Goal: Check status: Check status

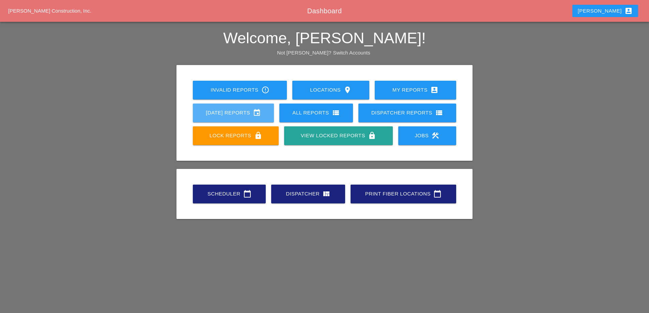
click at [223, 113] on div "[DATE] Reports event" at bounding box center [233, 113] width 59 height 8
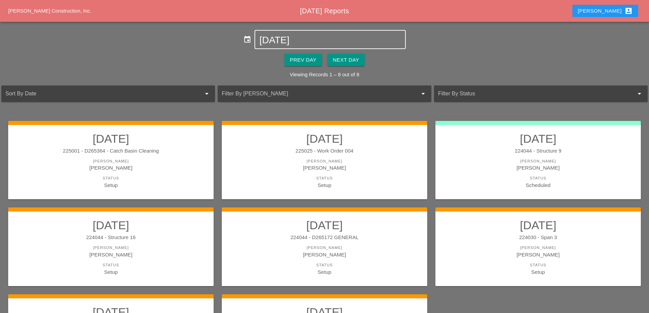
click at [296, 44] on input "[DATE]" at bounding box center [329, 40] width 141 height 11
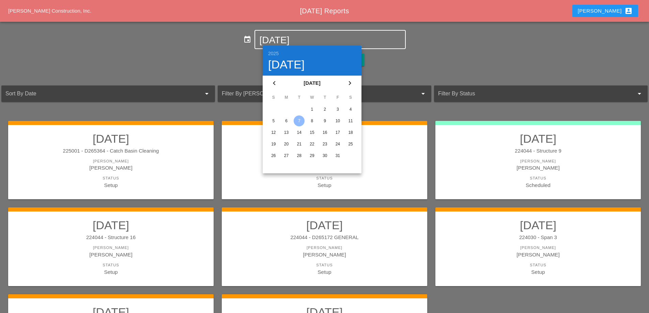
click at [275, 85] on icon "chevron_left" at bounding box center [274, 83] width 8 height 8
click at [335, 109] on div "5" at bounding box center [337, 109] width 11 height 11
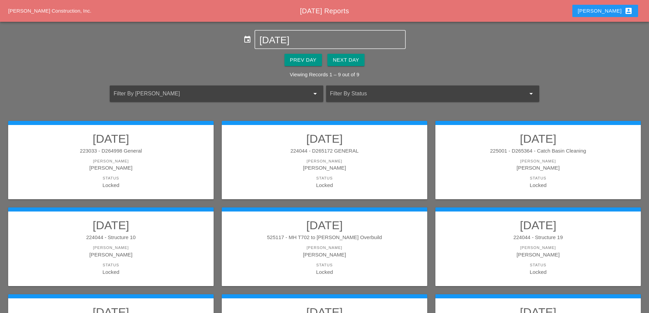
scroll to position [34, 0]
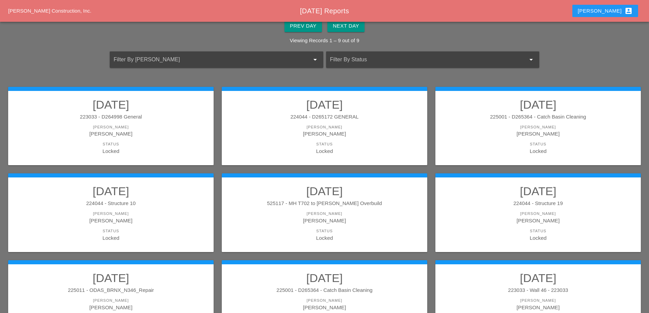
click at [370, 119] on div "224044 - D265172 GENERAL" at bounding box center [324, 117] width 192 height 8
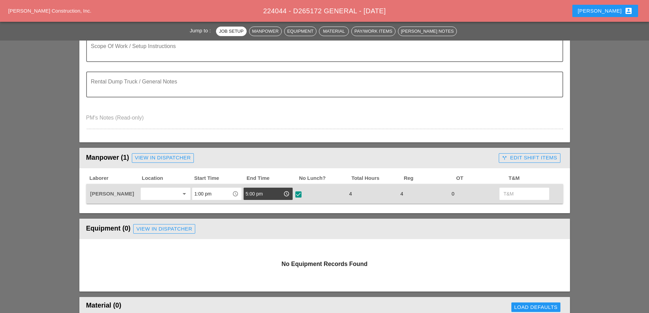
scroll to position [170, 0]
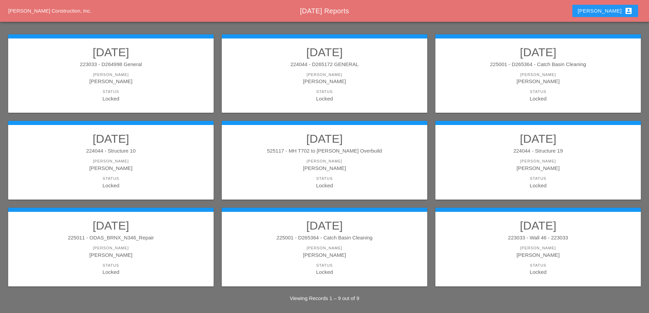
scroll to position [89, 0]
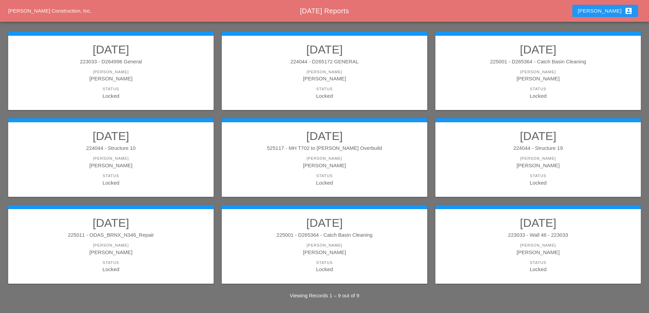
click at [175, 153] on link "09/05/2025 224044 - Structure 10 Foreman Stephen Paletta Status Locked" at bounding box center [111, 157] width 192 height 57
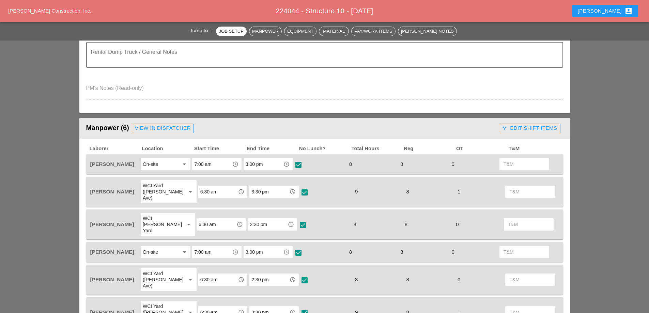
scroll to position [341, 0]
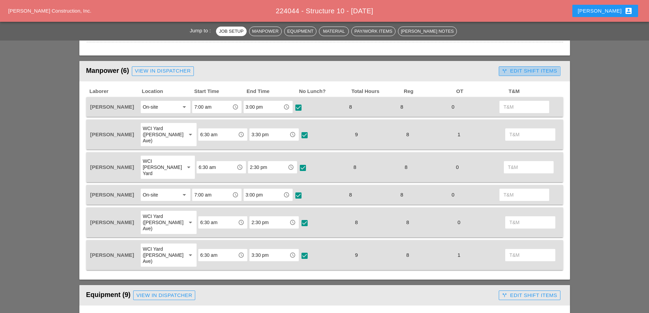
click at [533, 73] on div "call_split Edit Shift Items" at bounding box center [529, 71] width 55 height 8
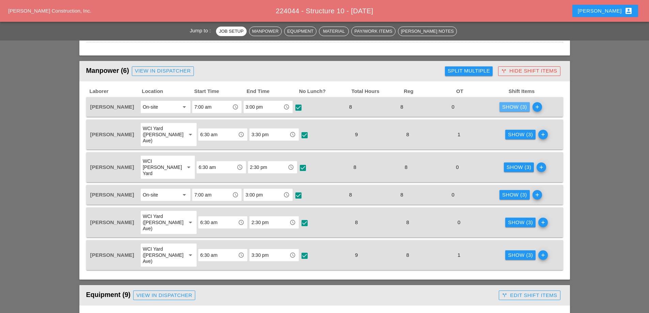
click at [518, 108] on div "Show (3)" at bounding box center [514, 107] width 25 height 8
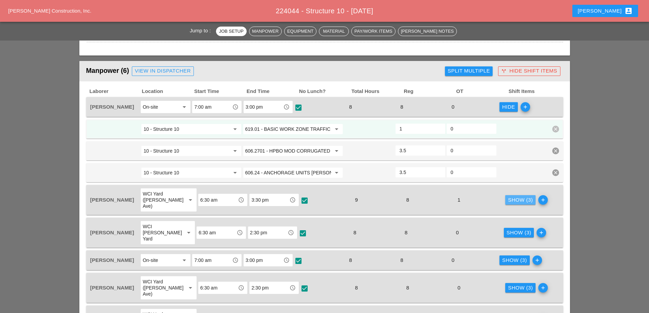
click at [508, 200] on div "Show (3)" at bounding box center [520, 200] width 25 height 8
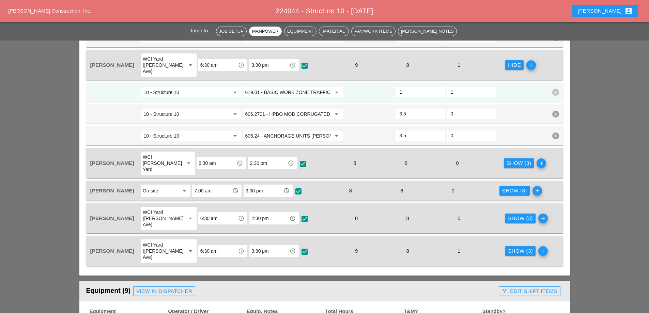
scroll to position [477, 0]
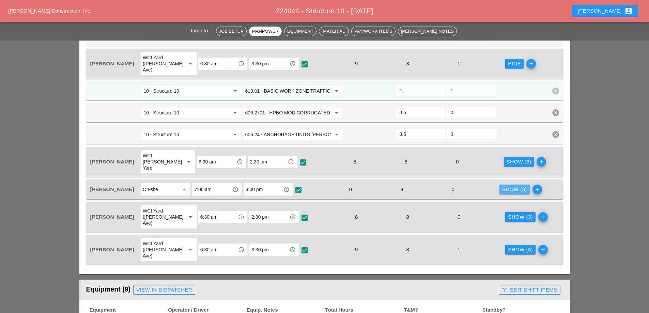
click at [516, 186] on div "Show (3)" at bounding box center [514, 190] width 25 height 8
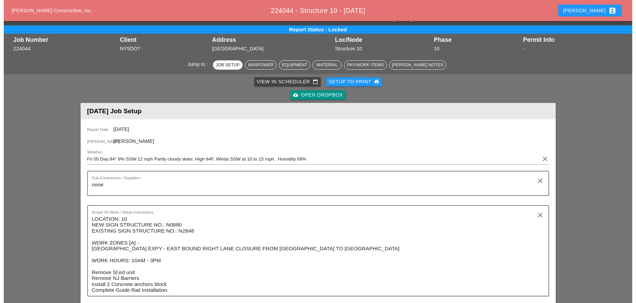
scroll to position [0, 0]
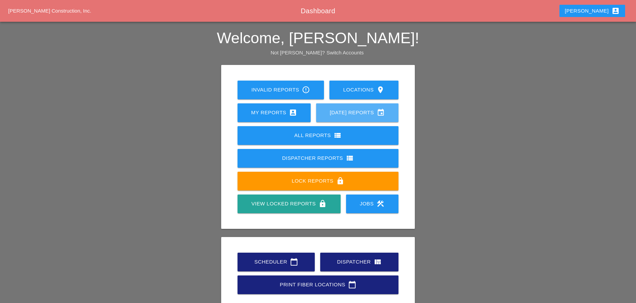
click at [340, 113] on div "[DATE] Reports event" at bounding box center [357, 113] width 61 height 8
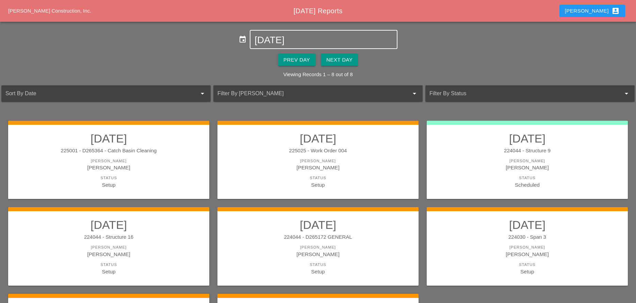
click at [287, 41] on input "[DATE]" at bounding box center [324, 40] width 138 height 11
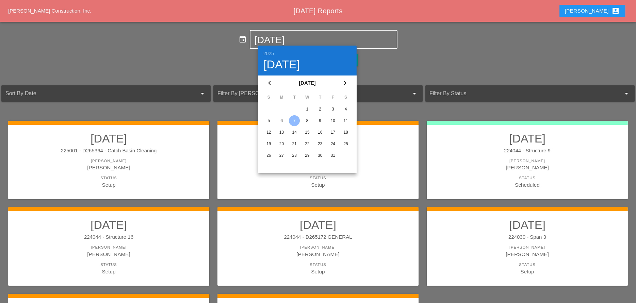
click at [271, 85] on icon "chevron_left" at bounding box center [270, 83] width 8 height 8
click at [295, 121] on div "9" at bounding box center [294, 120] width 11 height 11
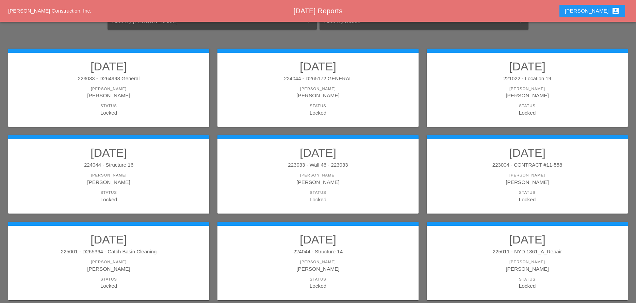
scroll to position [99, 0]
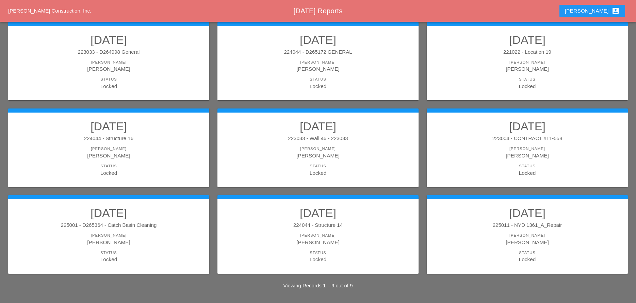
click at [346, 220] on h2 "[DATE]" at bounding box center [318, 213] width 188 height 14
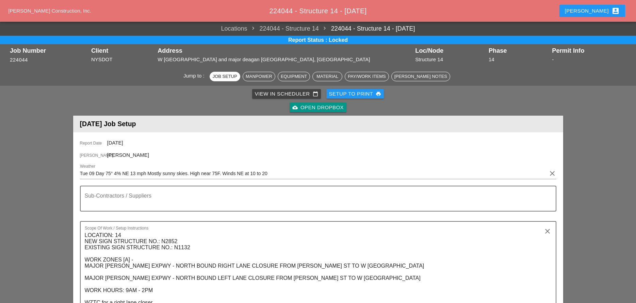
scroll to position [73, 0]
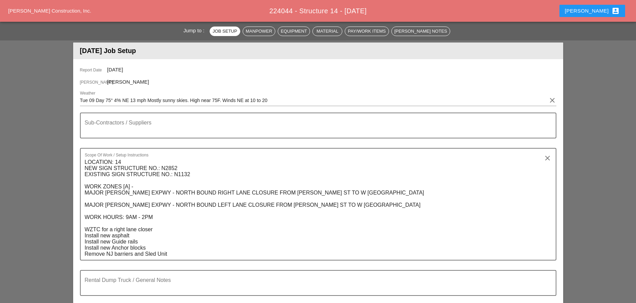
type input "619.01 - BASIC WORK ZONE TRAFFIC CONTROL"
type input "606.2701 - HPBO MOD CORRUGATED BEAM GUIDE RAILING"
type input "606.7941 - REMV&DISP ANC UNIT HPBO MOD COR [PERSON_NAME] RL"
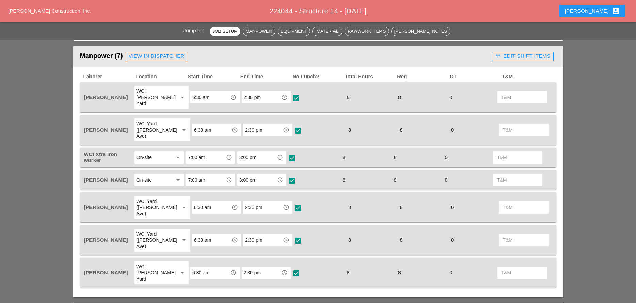
scroll to position [375, 0]
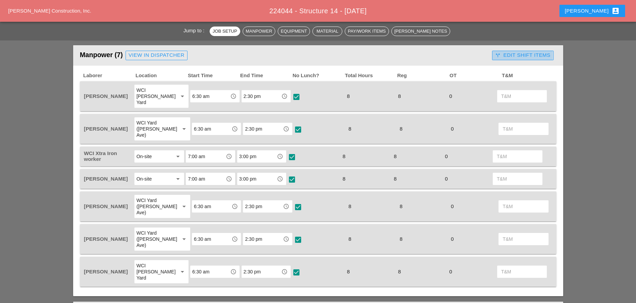
click at [524, 57] on div "call_split Edit Shift Items" at bounding box center [522, 55] width 55 height 8
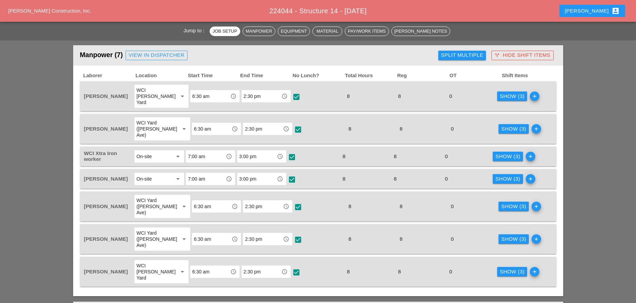
click at [504, 153] on div "Show (3)" at bounding box center [508, 157] width 25 height 8
